Goal: Task Accomplishment & Management: Use online tool/utility

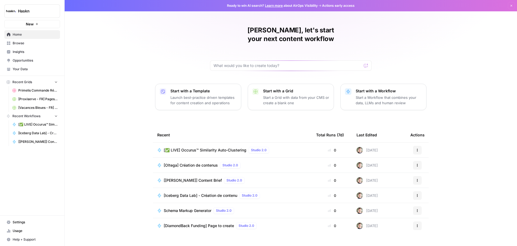
click at [185, 147] on span "[✅ LIVE] Occurus™ Similarity Auto-Clustering" at bounding box center [205, 149] width 83 height 5
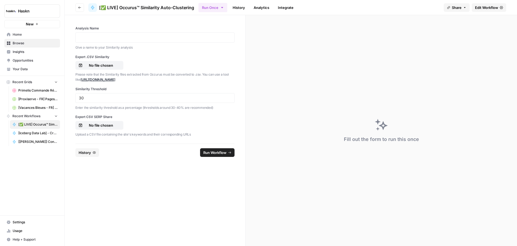
click at [113, 78] on link "[URL][DOMAIN_NAME]" at bounding box center [98, 79] width 35 height 4
click at [110, 67] on p "No file chosen" at bounding box center [101, 65] width 34 height 5
click at [104, 127] on p "No file chosen" at bounding box center [101, 124] width 34 height 5
click at [124, 39] on p at bounding box center [155, 37] width 152 height 5
click at [210, 154] on span "Run Workflow" at bounding box center [214, 152] width 23 height 5
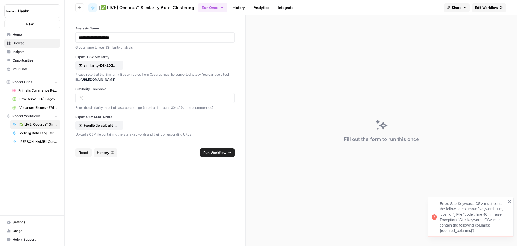
click at [487, 7] on span "Edit Workflow" at bounding box center [486, 7] width 23 height 5
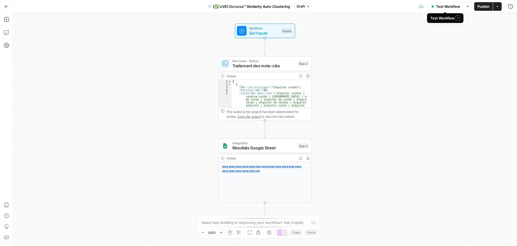
click at [453, 6] on span "Test Workflow" at bounding box center [448, 6] width 24 height 5
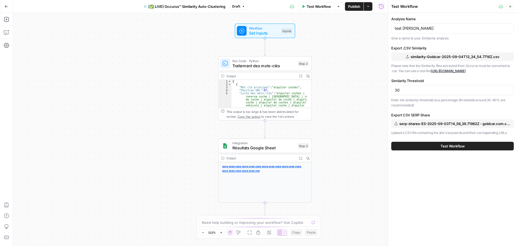
click at [413, 58] on span "similarity-Goldcar-2025-09-04T12_34_54.7716Z.csv" at bounding box center [455, 56] width 89 height 5
click at [440, 123] on span "serp-shares-ES-2025-09-03T14_56_39.71962Z - goldcar.com.csv" at bounding box center [455, 123] width 111 height 5
drag, startPoint x: 430, startPoint y: 28, endPoint x: 337, endPoint y: 24, distance: 92.5
click at [337, 24] on body "[PERSON_NAME] New Home Browse Insights Opportunities Your Data Recent Grids Pri…" at bounding box center [258, 123] width 517 height 246
type input "Europcar DE Similarity"
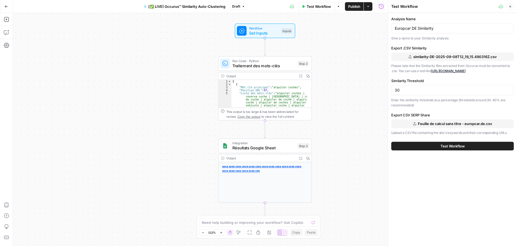
click at [471, 148] on button "Test Workflow" at bounding box center [453, 145] width 123 height 9
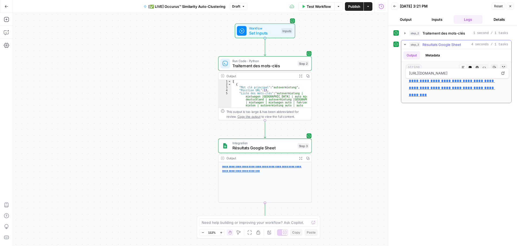
click at [414, 79] on link "**********" at bounding box center [452, 88] width 86 height 18
click at [357, 7] on span "Publish" at bounding box center [354, 6] width 12 height 5
